Goal: Task Accomplishment & Management: Manage account settings

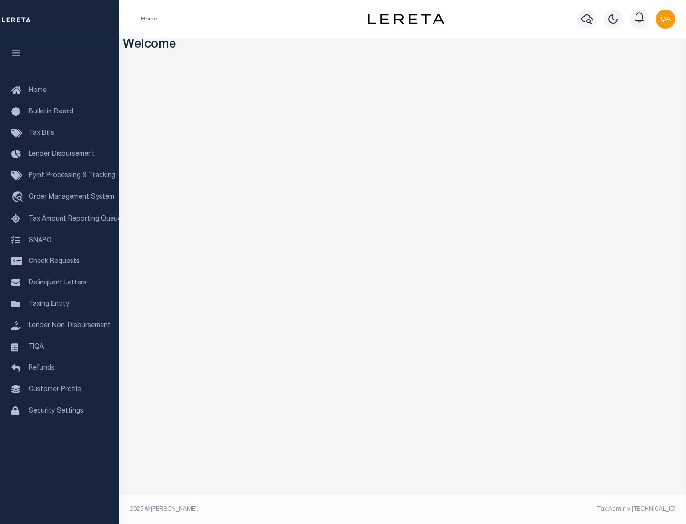
click at [60, 262] on span "Check Requests" at bounding box center [54, 261] width 51 height 7
select select "50"
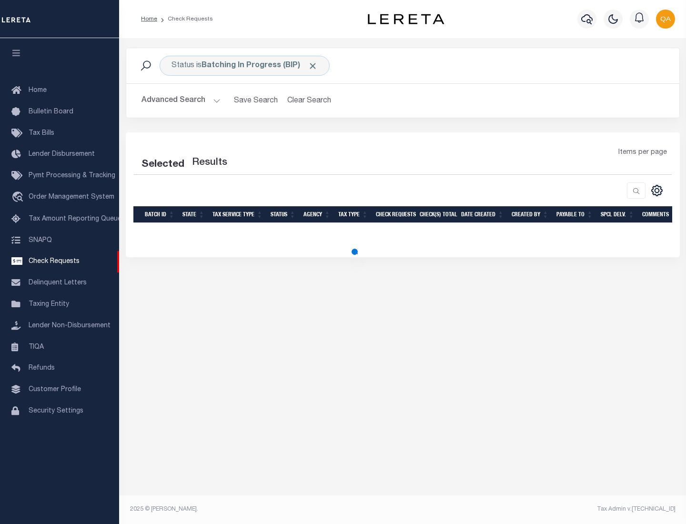
select select "50"
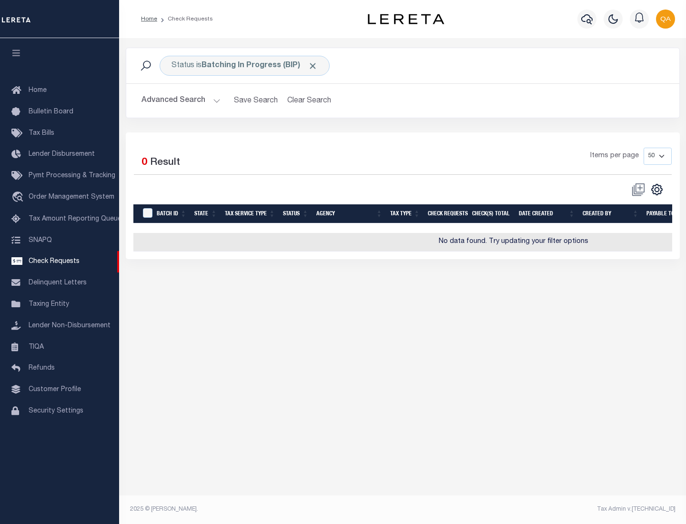
click at [313, 66] on span "Click to Remove" at bounding box center [313, 66] width 10 height 10
